Goal: Task Accomplishment & Management: Use online tool/utility

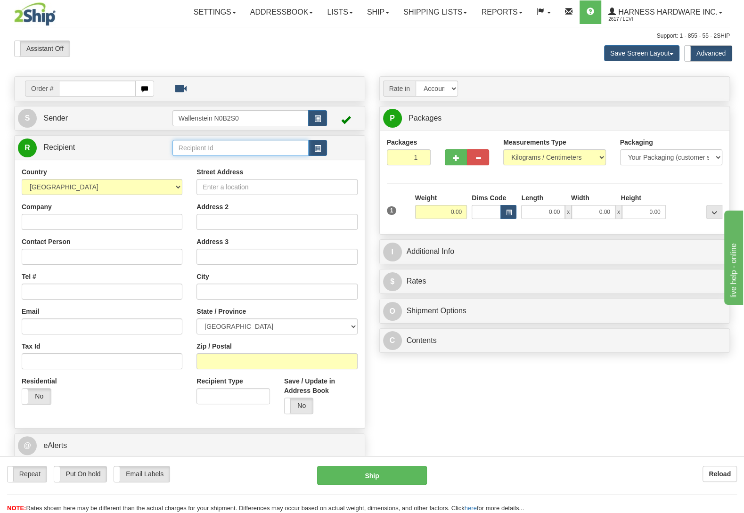
click at [207, 150] on input "text" at bounding box center [240, 148] width 136 height 16
type input "BENHA"
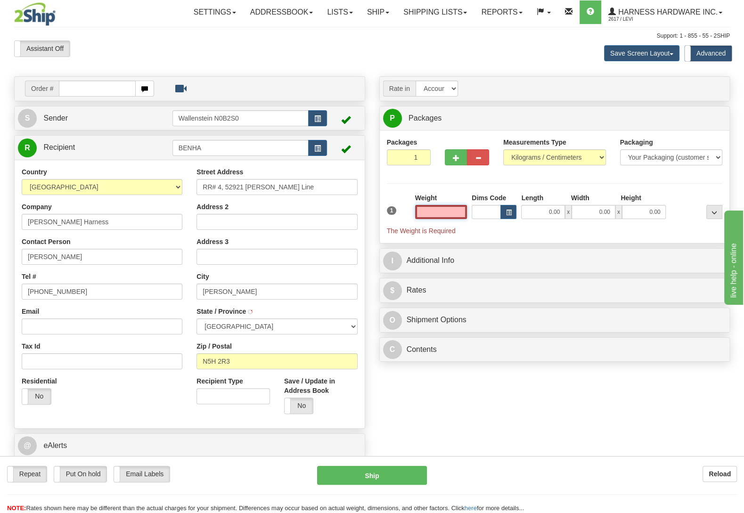
type input "AYLMER"
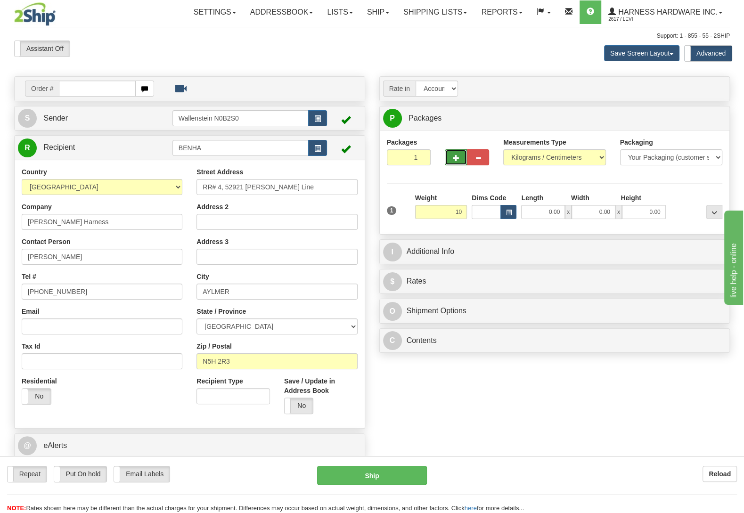
type input "10.00"
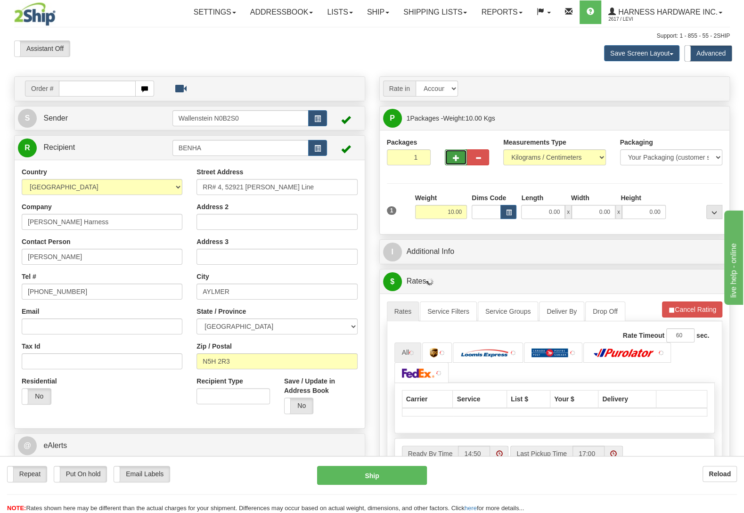
click at [456, 157] on span "button" at bounding box center [456, 158] width 7 height 6
radio input "true"
type input "2"
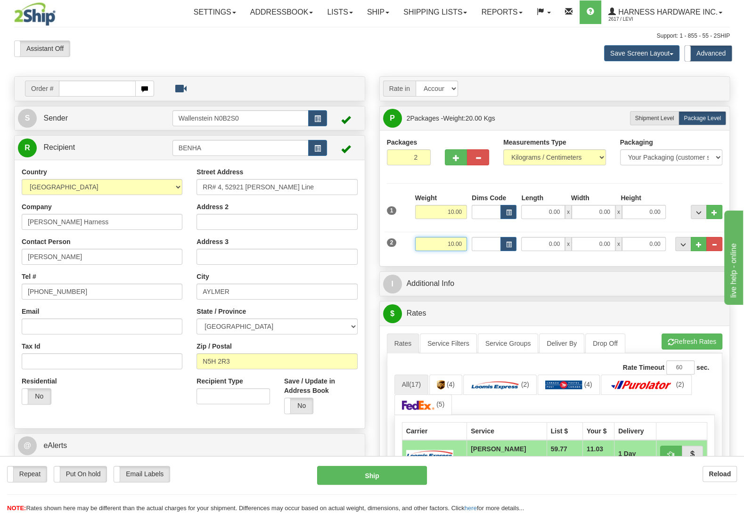
drag, startPoint x: 442, startPoint y: 247, endPoint x: 525, endPoint y: 243, distance: 83.0
click at [467, 243] on input "10.00" at bounding box center [441, 244] width 52 height 14
type input "18.00"
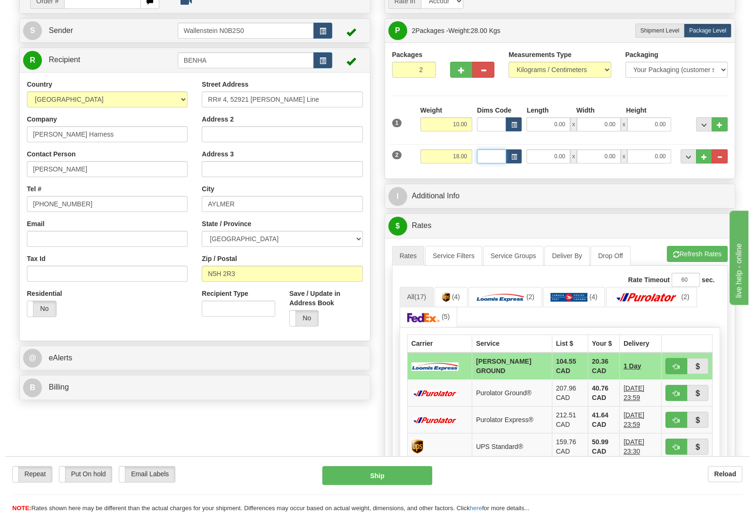
scroll to position [99, 0]
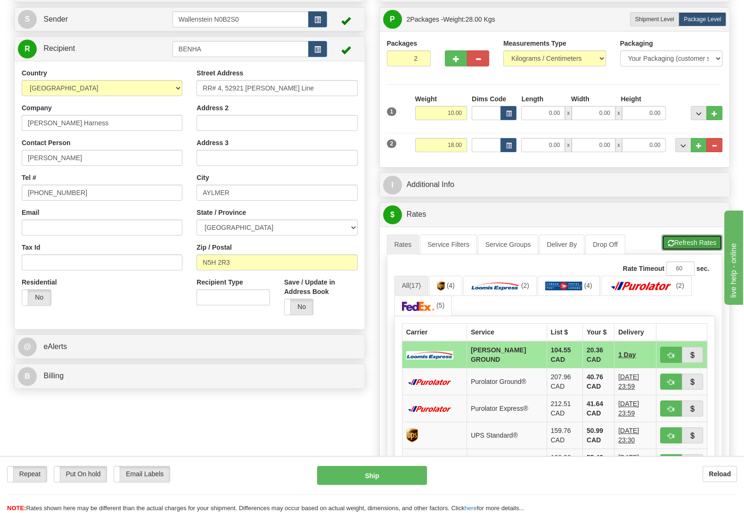
click at [698, 243] on button "Refresh Rates" at bounding box center [691, 243] width 61 height 16
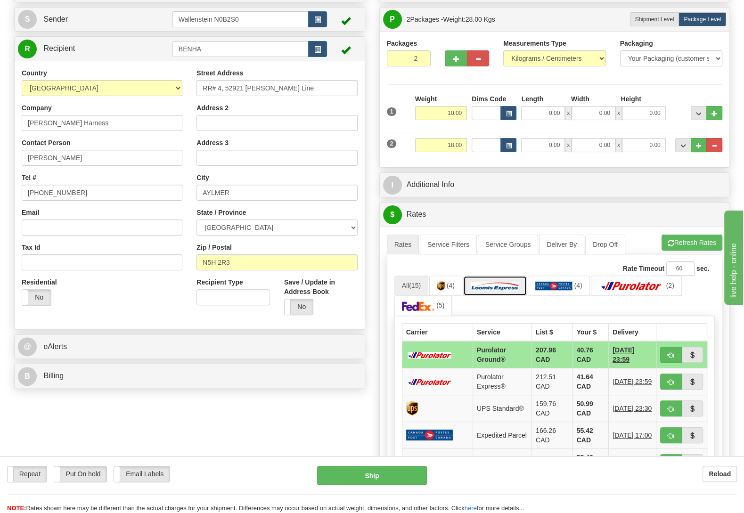
click at [515, 296] on link at bounding box center [495, 286] width 64 height 20
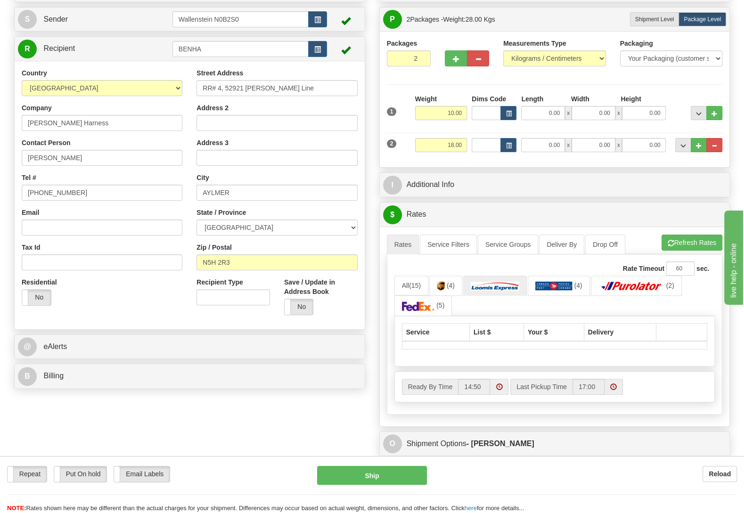
click at [711, 235] on div "A change has been made which could impact your rate estimate. To ensure the est…" at bounding box center [555, 327] width 350 height 200
click at [704, 241] on button "Refresh Rates" at bounding box center [691, 243] width 61 height 16
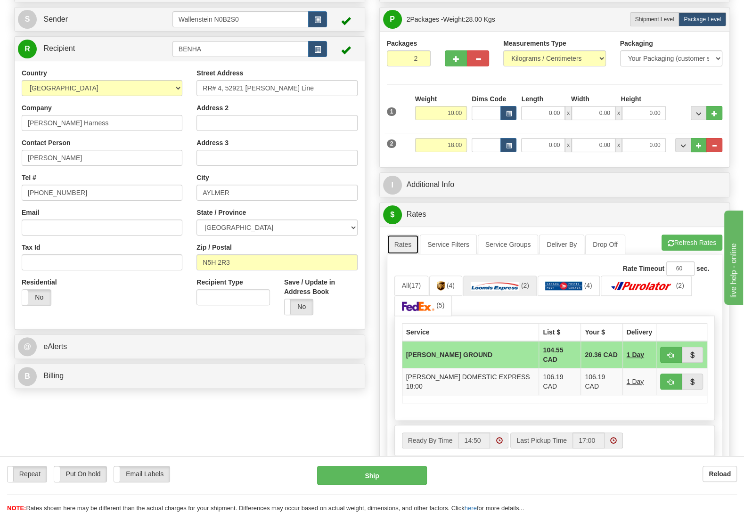
click at [400, 245] on link "Rates" at bounding box center [403, 245] width 32 height 20
click at [403, 242] on link "Rates" at bounding box center [403, 245] width 32 height 20
click at [414, 288] on span "(17)" at bounding box center [415, 286] width 12 height 8
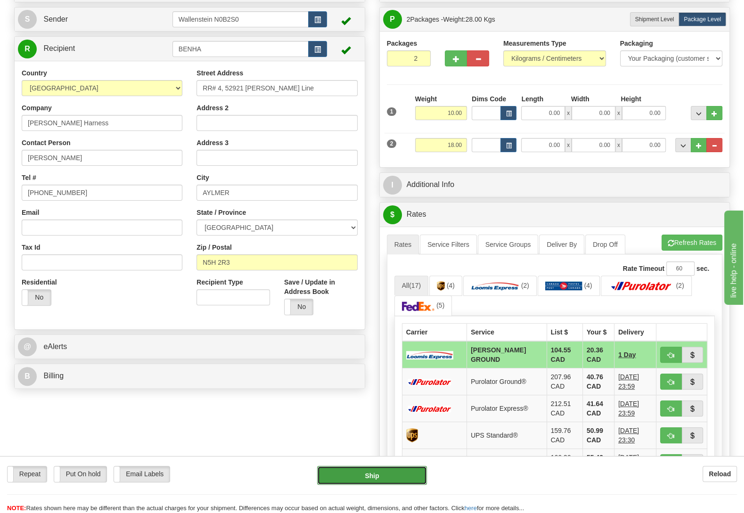
click at [389, 470] on button "Ship" at bounding box center [372, 475] width 110 height 19
type input "DD"
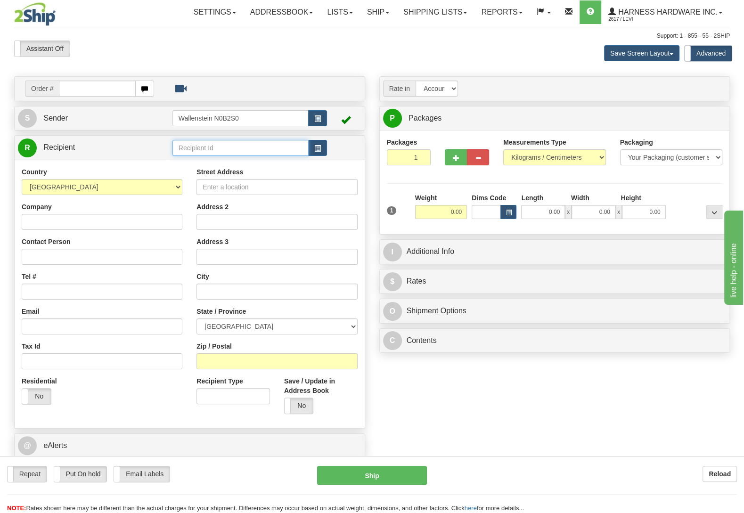
click at [214, 153] on input "text" at bounding box center [240, 148] width 136 height 16
type input "elh"
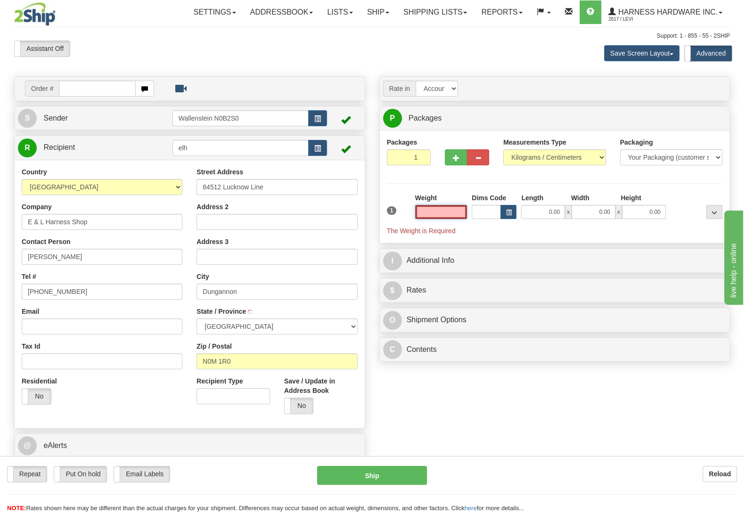
type input "DUNGANNON"
type input "5.00"
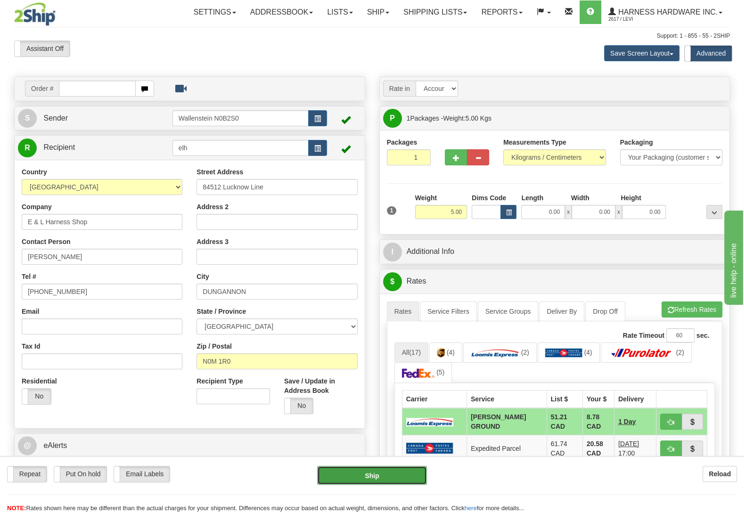
click at [360, 471] on button "Ship" at bounding box center [372, 475] width 110 height 19
type input "DD"
